Goal: Find specific page/section: Find specific page/section

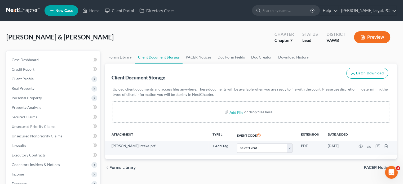
click at [27, 10] on link at bounding box center [23, 11] width 34 height 10
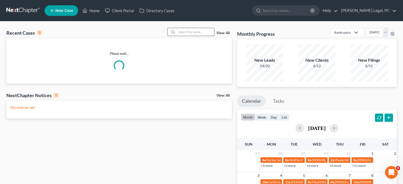
click at [181, 33] on input "search" at bounding box center [195, 32] width 37 height 8
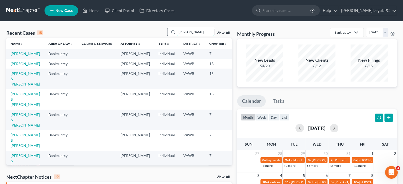
type input "spriggs"
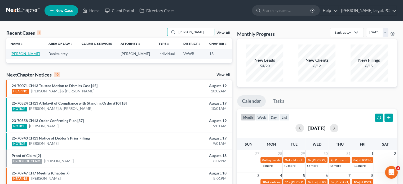
click at [20, 52] on link "Spriggs, Robert" at bounding box center [25, 53] width 29 height 5
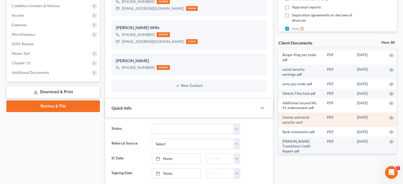
scroll to position [451, 0]
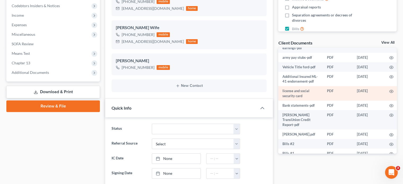
click at [299, 93] on td "license and social security card" at bounding box center [300, 93] width 45 height 15
click at [389, 91] on icon "button" at bounding box center [391, 91] width 4 height 4
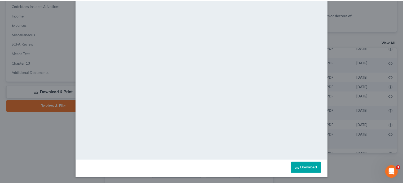
scroll to position [0, 0]
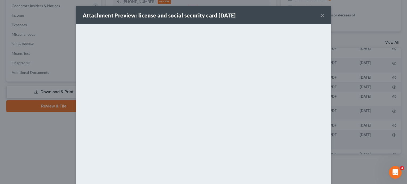
click at [321, 16] on button "×" at bounding box center [323, 15] width 4 height 6
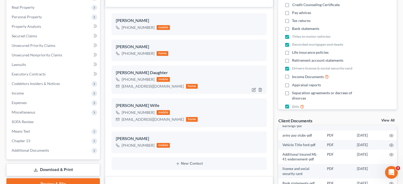
scroll to position [27, 0]
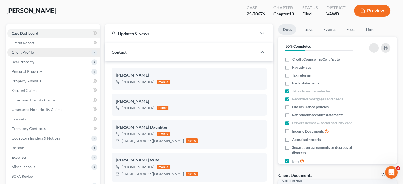
click at [23, 53] on span "Client Profile" at bounding box center [23, 52] width 22 height 5
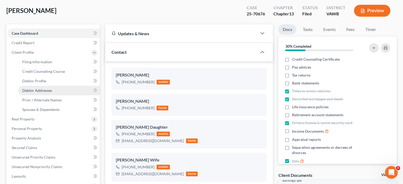
click at [24, 90] on span "Debtor Addresses" at bounding box center [37, 90] width 30 height 5
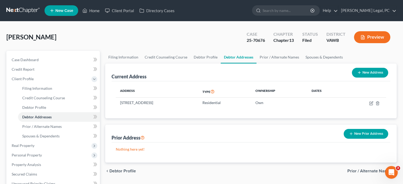
drag, startPoint x: 21, startPoint y: 3, endPoint x: 21, endPoint y: 7, distance: 3.4
click at [21, 4] on nav "Home New Case Client Portal Directory Cases Farthing Legal, PC hope@farthing.le…" at bounding box center [201, 10] width 403 height 21
click at [21, 7] on link at bounding box center [23, 11] width 34 height 10
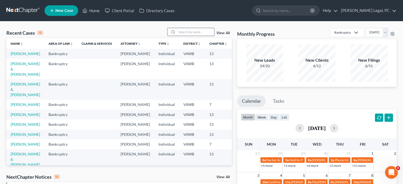
click at [192, 32] on input "search" at bounding box center [195, 32] width 37 height 8
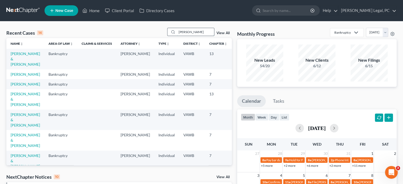
type input "richardson"
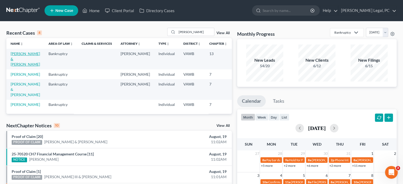
click at [16, 58] on link "Richardson, Scottie & Angela" at bounding box center [25, 58] width 29 height 15
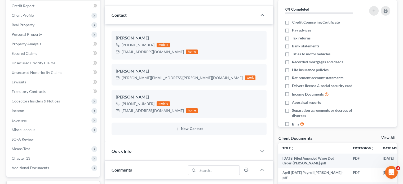
scroll to position [27, 0]
